Goal: Information Seeking & Learning: Find specific page/section

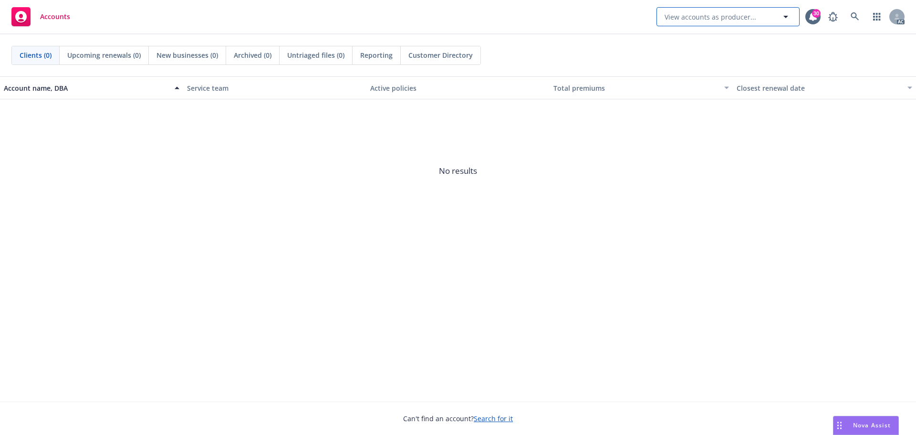
click at [724, 16] on span "View accounts as producer..." at bounding box center [711, 17] width 92 height 10
type input "atomic v"
click at [853, 23] on link at bounding box center [854, 16] width 19 height 19
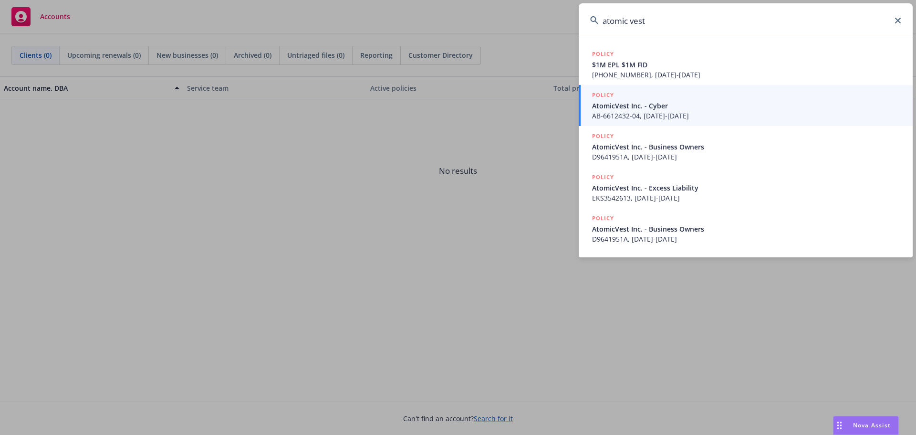
drag, startPoint x: 632, startPoint y: 21, endPoint x: 642, endPoint y: 19, distance: 10.8
click at [632, 21] on input "atomic vest" at bounding box center [746, 20] width 334 height 34
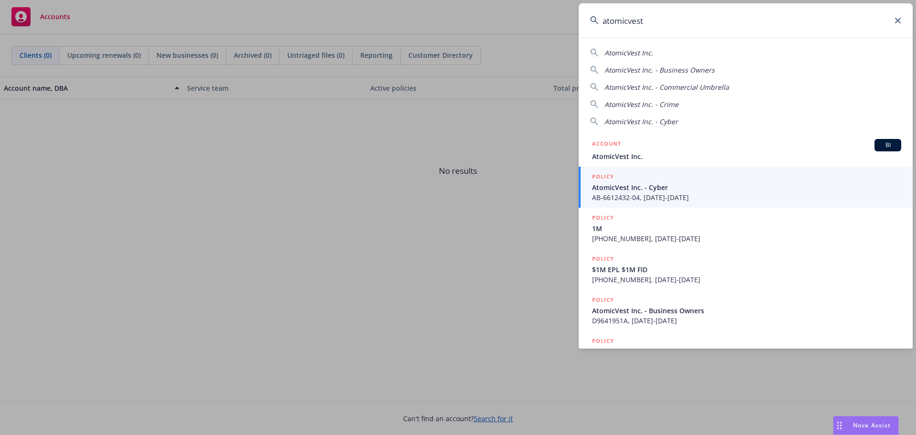
click at [661, 51] on div "AtomicVest Inc." at bounding box center [745, 53] width 311 height 10
type input "AtomicVest Inc."
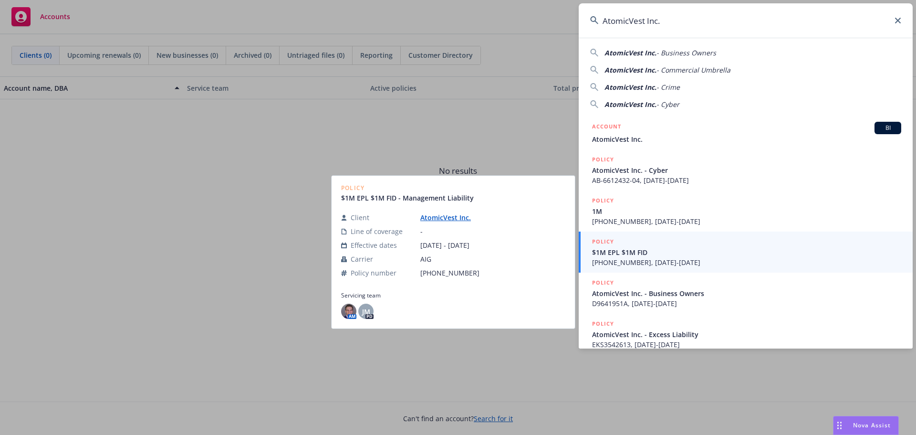
click at [751, 266] on span "[PHONE_NUMBER], [DATE]-[DATE]" at bounding box center [746, 262] width 309 height 10
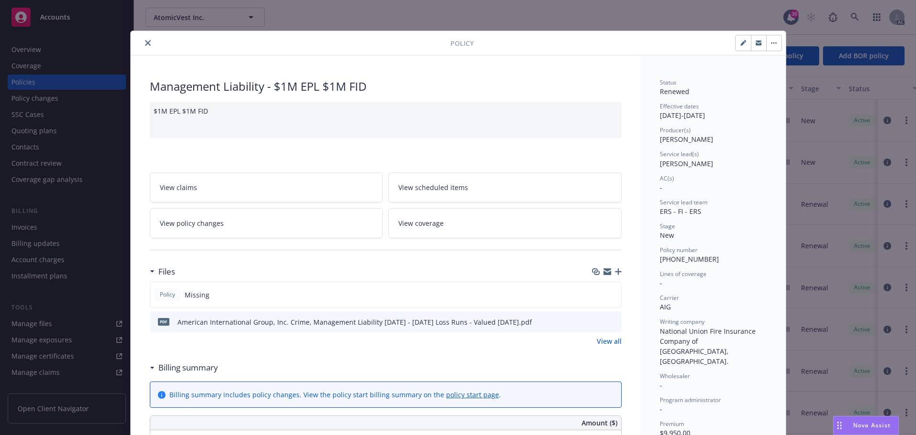
click at [142, 40] on button "close" at bounding box center [147, 42] width 11 height 11
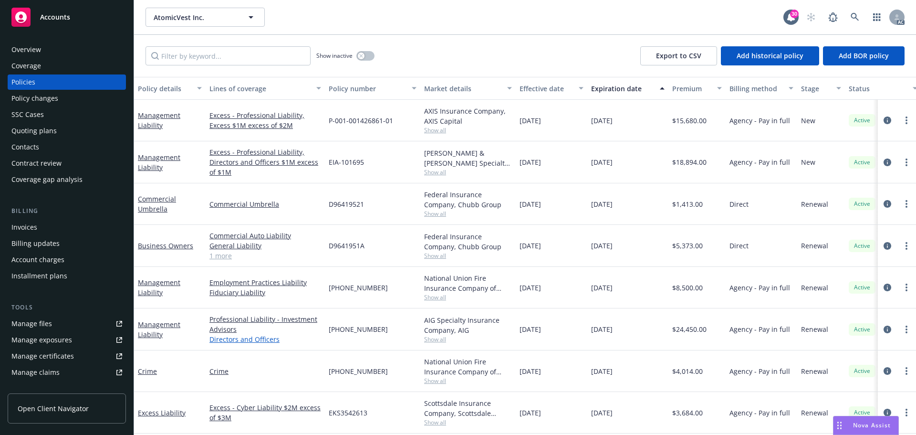
click at [231, 342] on link "Directors and Officers" at bounding box center [265, 339] width 112 height 10
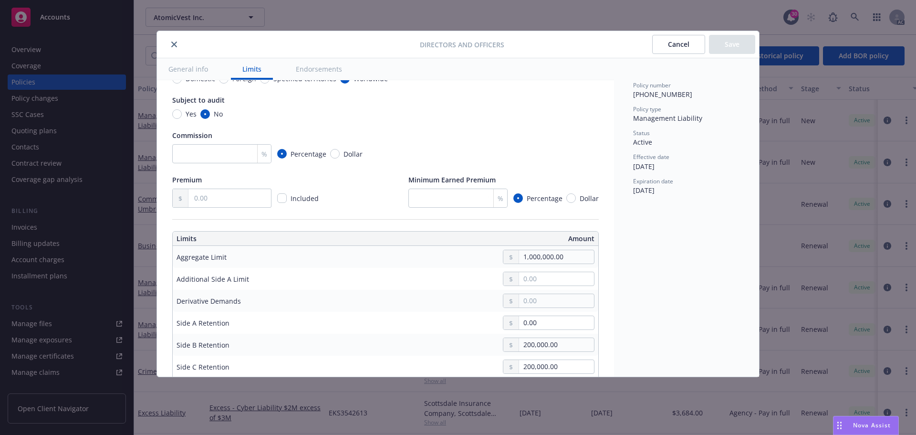
type textarea "x"
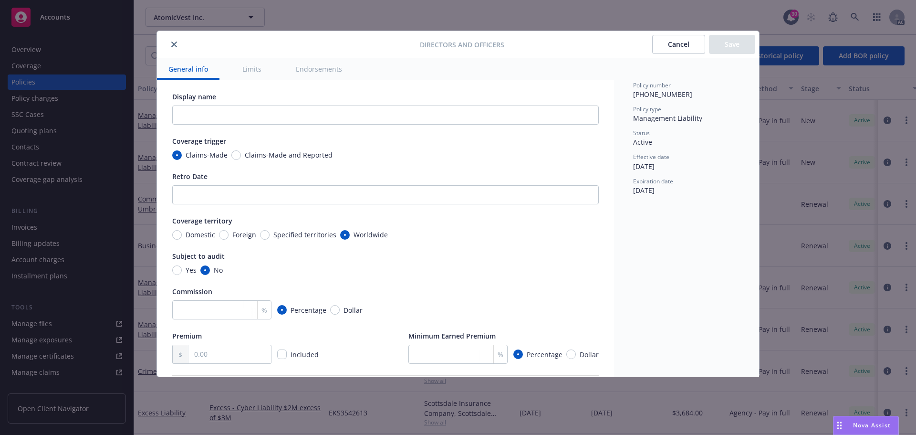
click at [176, 45] on icon "close" at bounding box center [174, 45] width 6 height 6
